Goal: Task Accomplishment & Management: Manage account settings

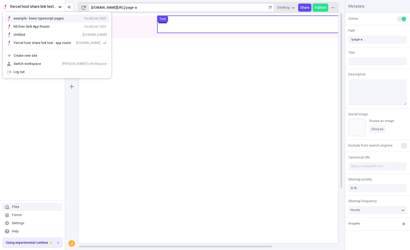
click at [49, 17] on div "example - basic typescript pages" at bounding box center [39, 18] width 50 height 4
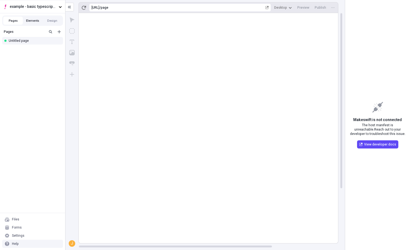
click at [35, 21] on button "Elements" at bounding box center [33, 21] width 20 height 8
drag, startPoint x: 55, startPoint y: 21, endPoint x: 48, endPoint y: 22, distance: 6.6
click at [55, 21] on button "Design" at bounding box center [52, 21] width 20 height 8
click at [14, 20] on button "Pages" at bounding box center [13, 21] width 20 height 8
click at [58, 22] on button "Design" at bounding box center [52, 21] width 20 height 8
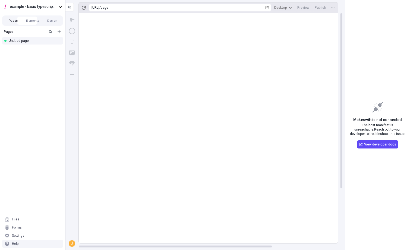
click at [12, 20] on button "Pages" at bounding box center [13, 21] width 20 height 8
click at [95, 35] on rect at bounding box center [252, 164] width 347 height 302
click at [59, 7] on icon "button" at bounding box center [60, 6] width 3 height 3
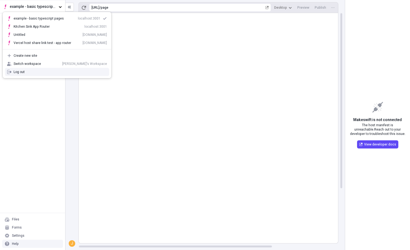
click at [28, 71] on div "Log out" at bounding box center [60, 72] width 93 height 4
